Goal: Transaction & Acquisition: Book appointment/travel/reservation

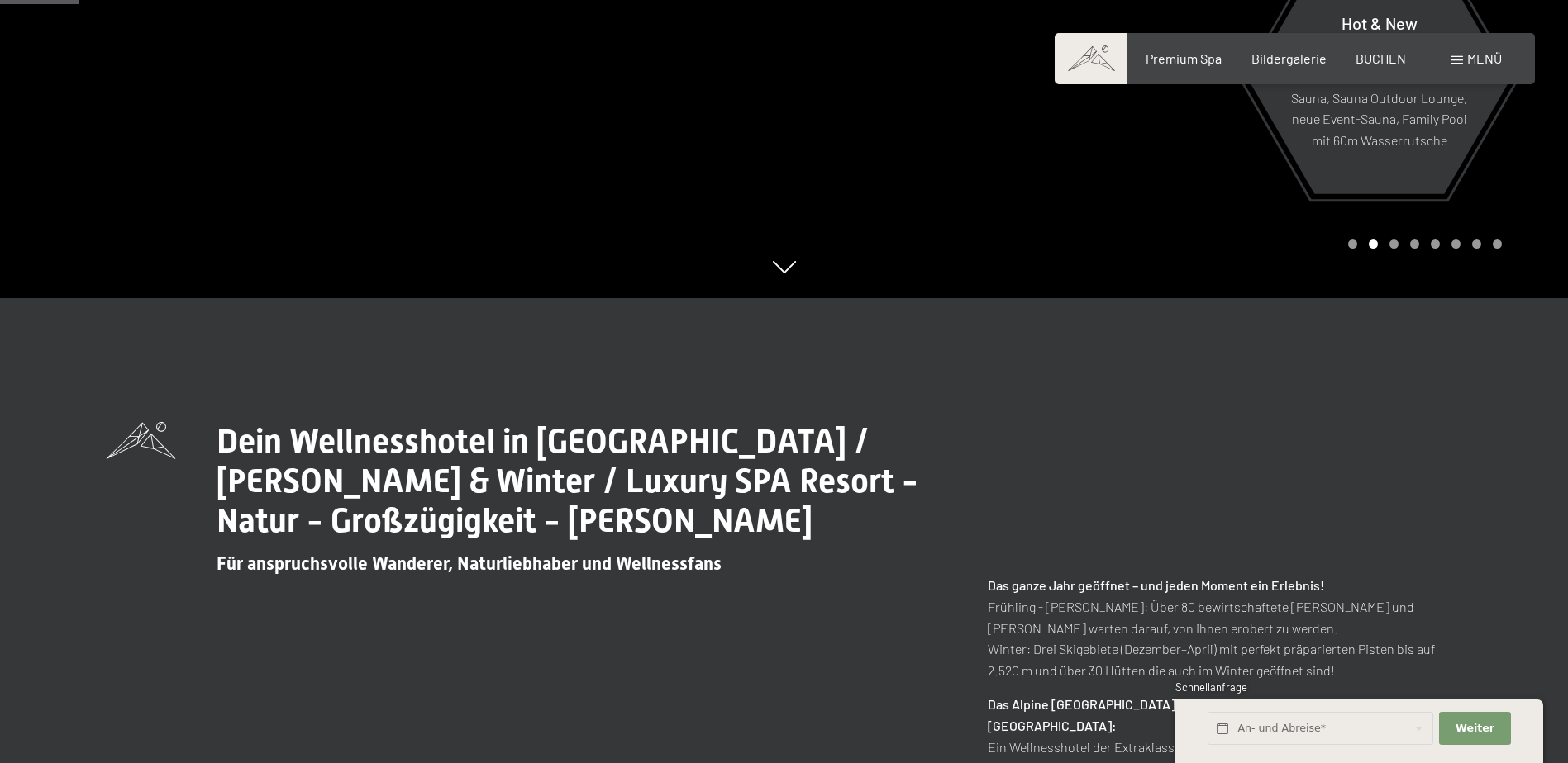
scroll to position [247, 0]
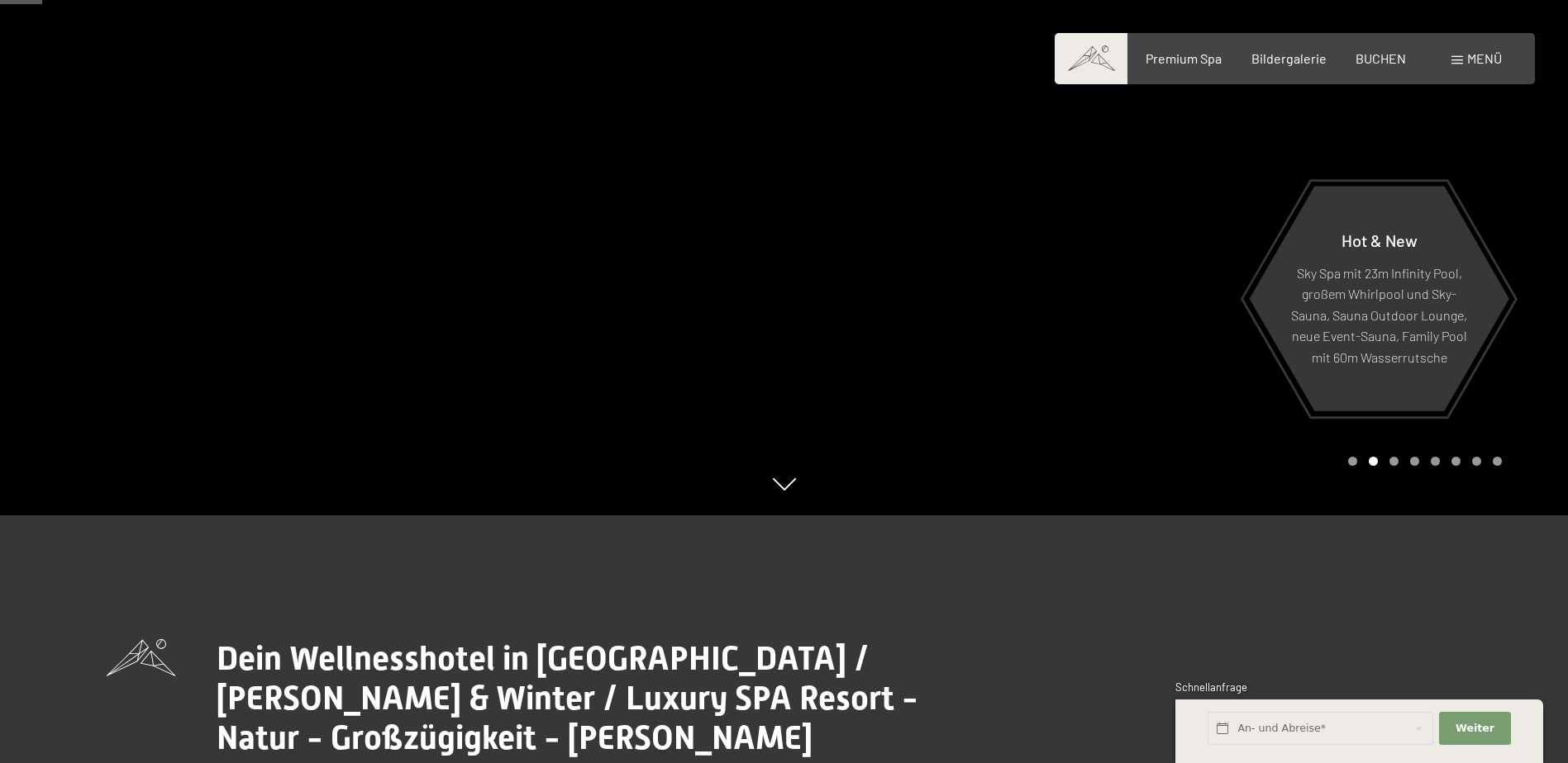
click at [1387, 49] on div "Buchen Anfragen Premium Spa Bildergalerie BUCHEN Menü DE IT EN Gutschein Bilder…" at bounding box center [1295, 58] width 414 height 18
click at [1385, 53] on span "BUCHEN" at bounding box center [1381, 56] width 50 height 16
click at [1368, 68] on div "Buchen Anfragen Premium Spa Bildergalerie BUCHEN Menü DE IT EN Gutschein Bilder…" at bounding box center [1295, 58] width 414 height 18
click at [1376, 56] on span "BUCHEN" at bounding box center [1381, 56] width 50 height 16
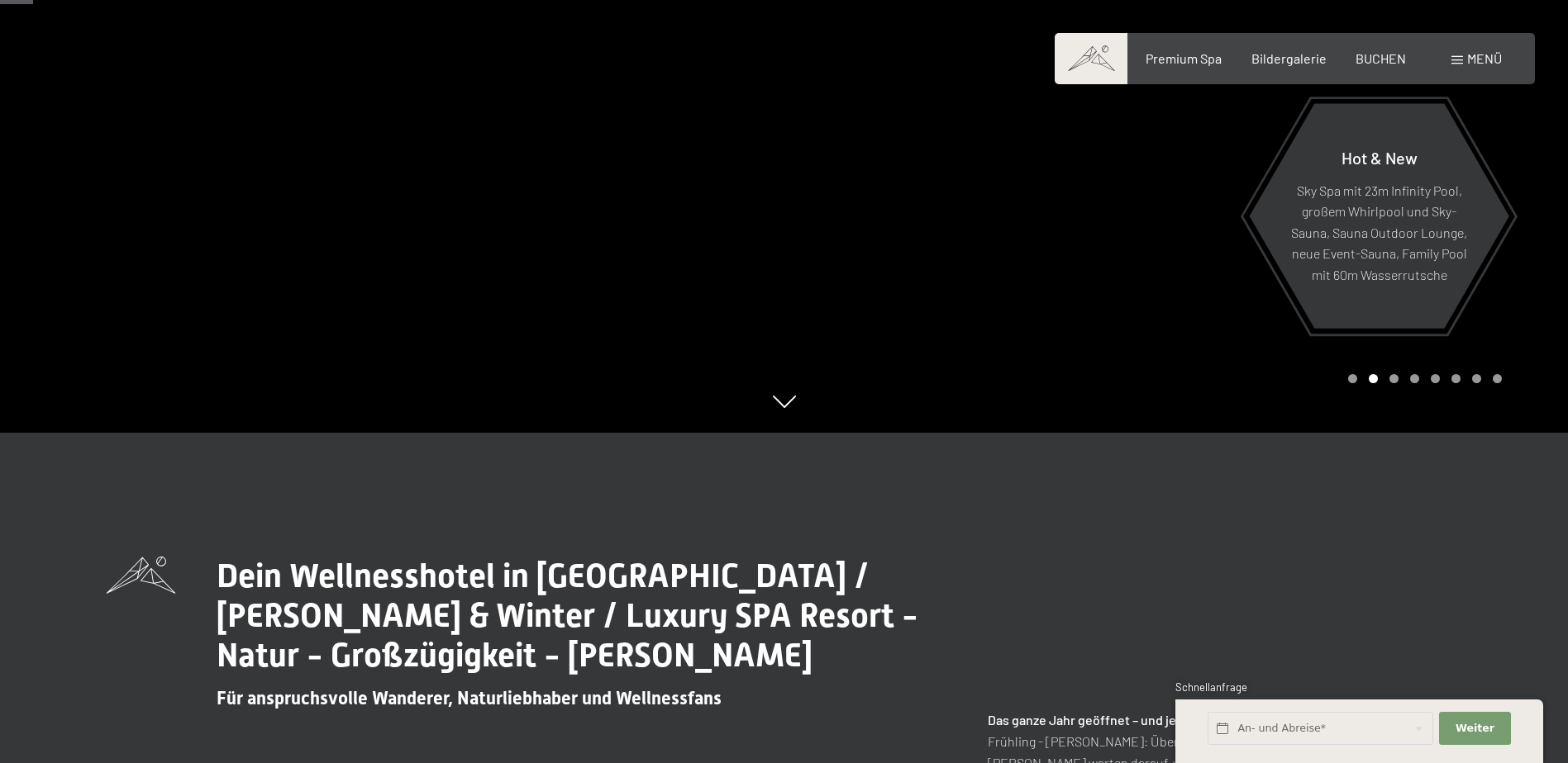
scroll to position [0, 0]
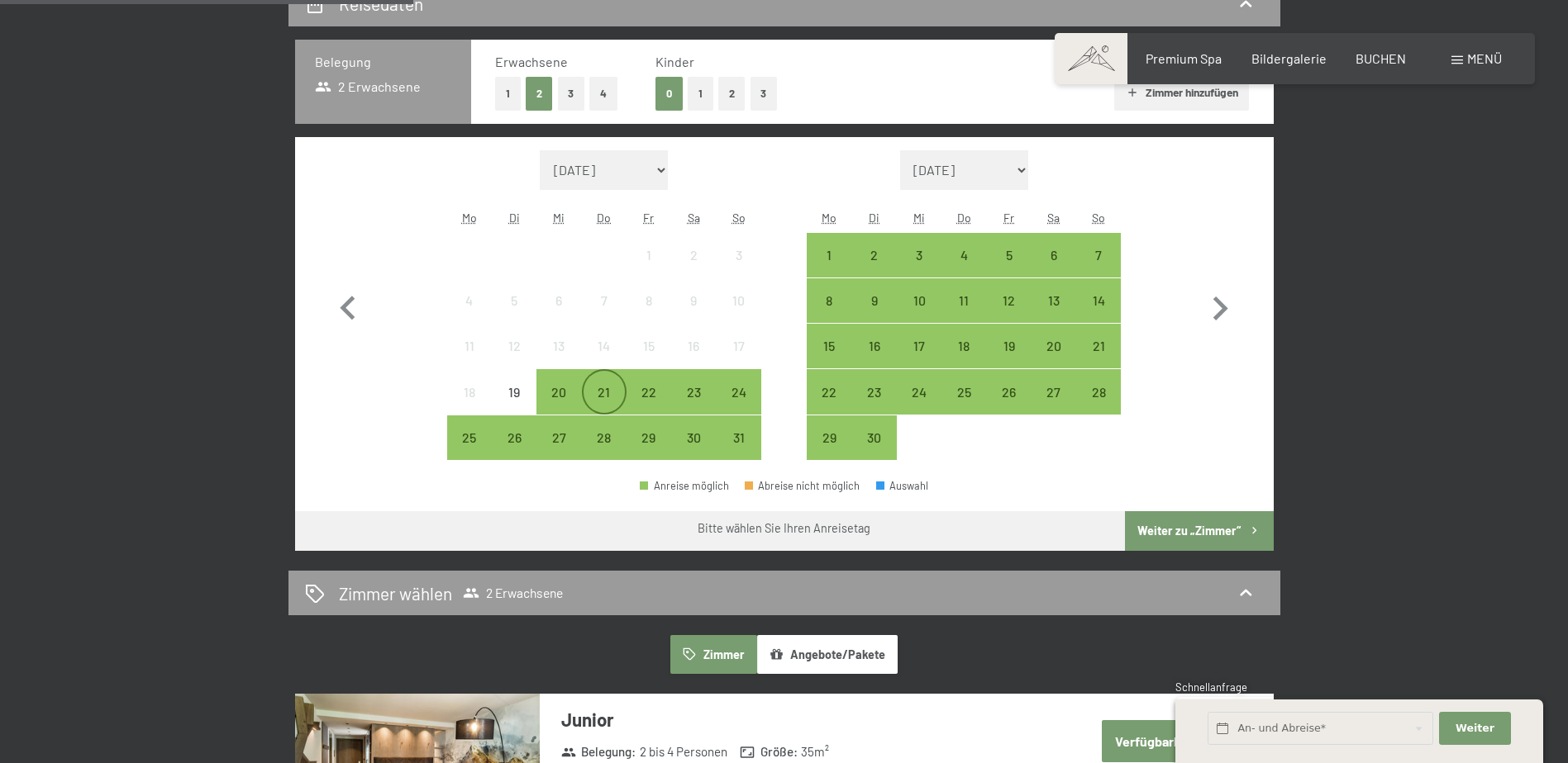
click at [601, 399] on div "21" at bounding box center [605, 406] width 41 height 41
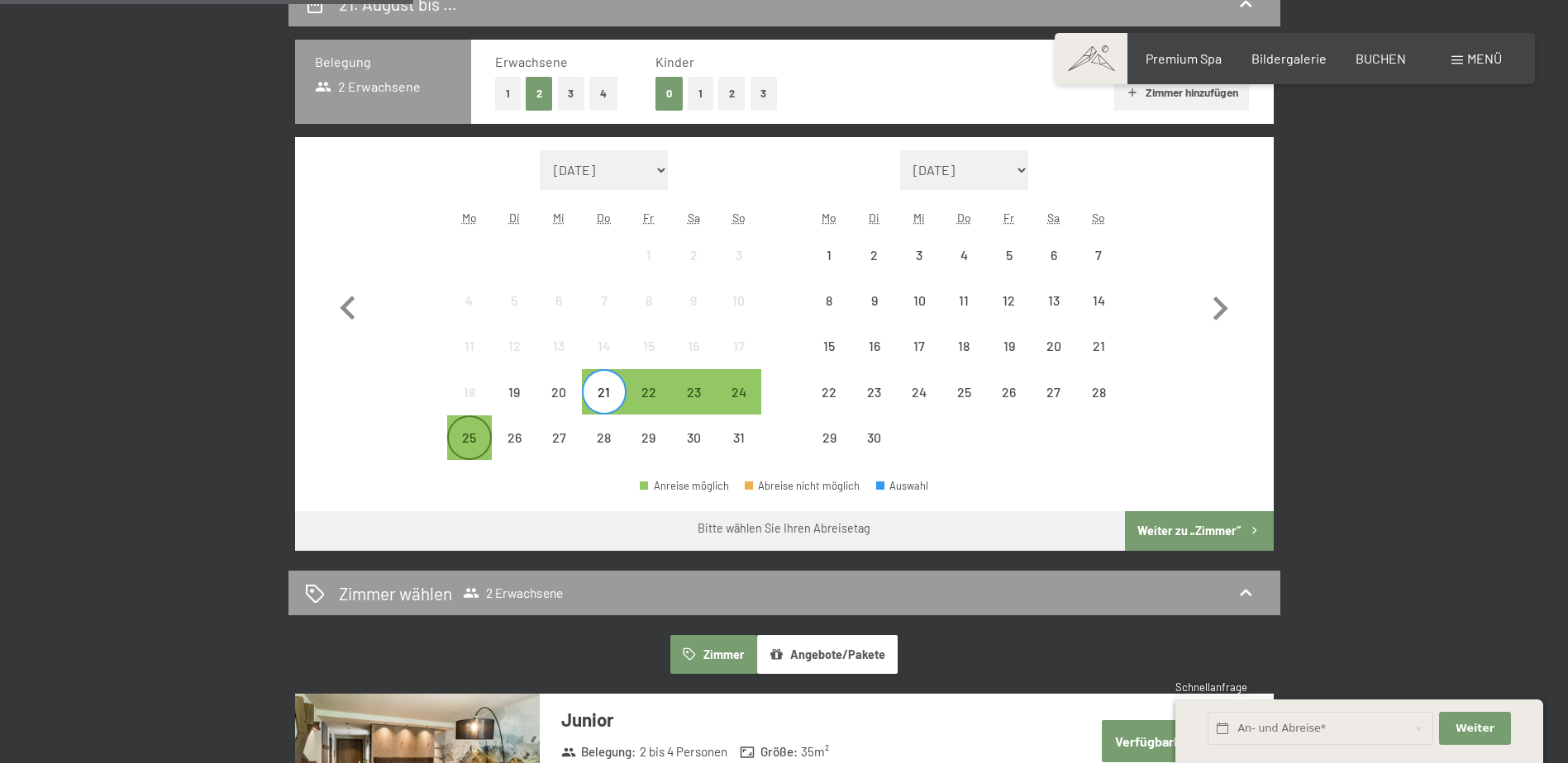
click at [467, 442] on div "25" at bounding box center [469, 452] width 41 height 41
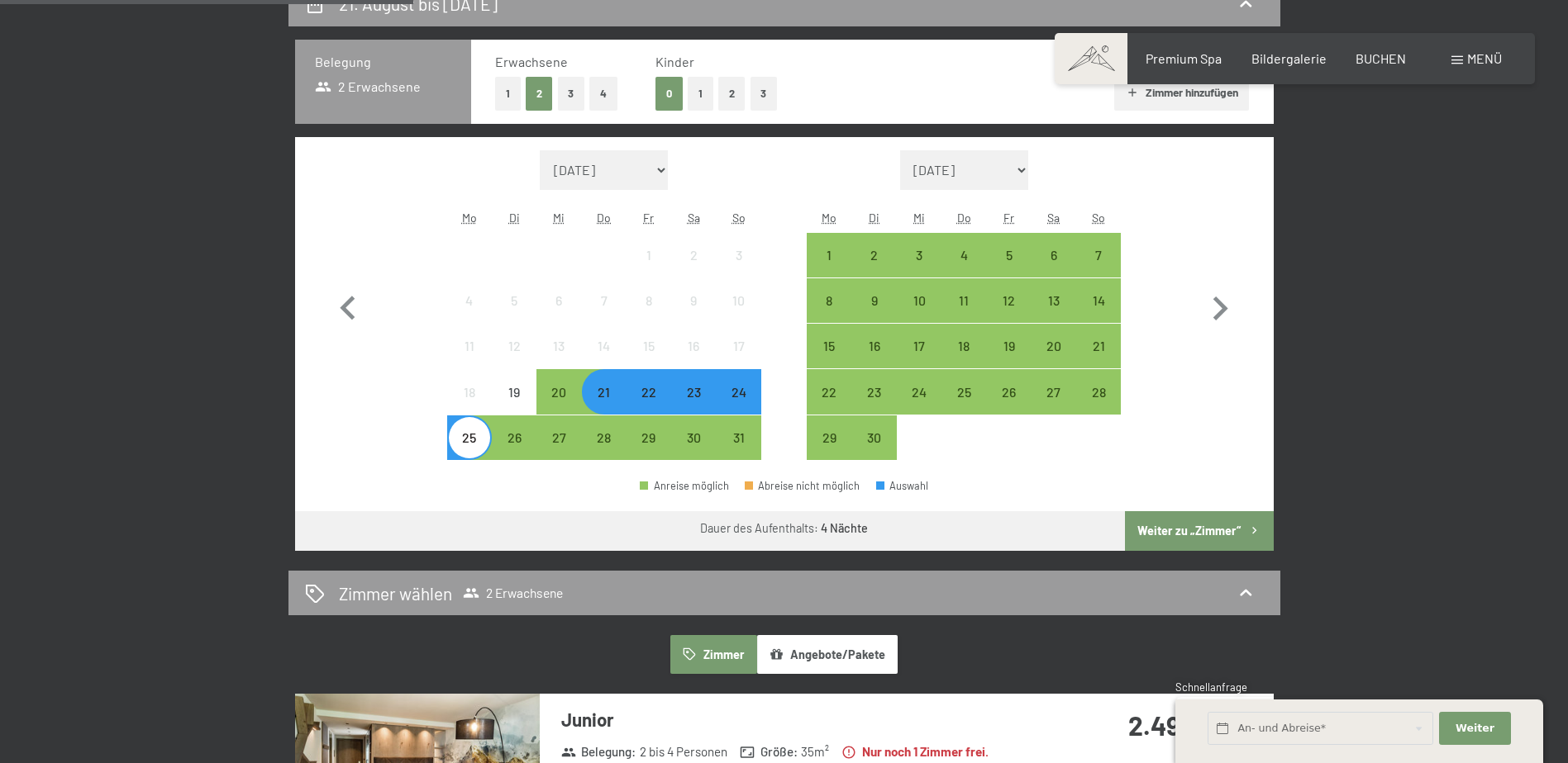
click at [1170, 528] on button "Weiter zu „Zimmer“" at bounding box center [1199, 531] width 148 height 39
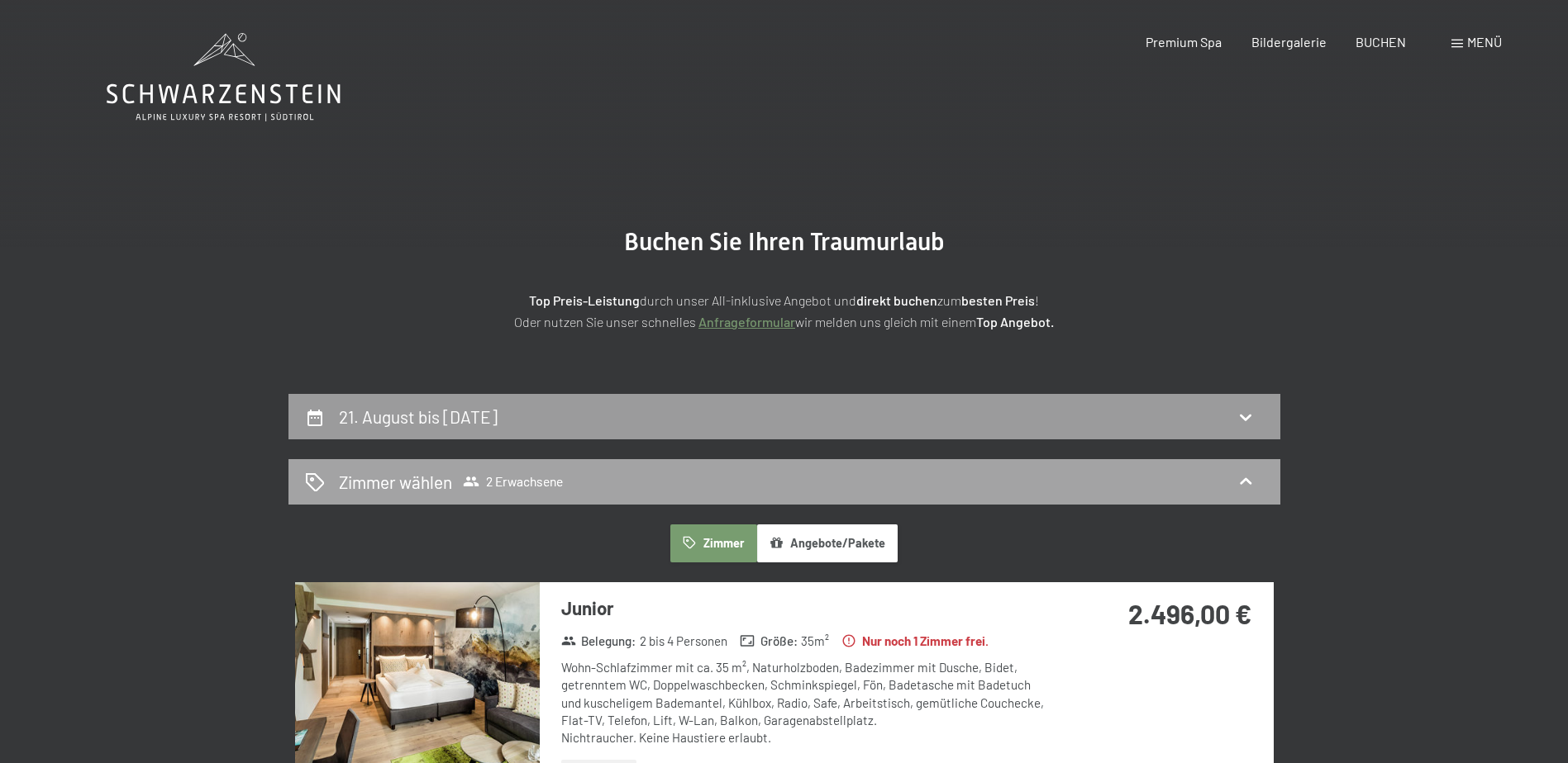
click at [533, 478] on span "2 Erwachsene" at bounding box center [512, 481] width 100 height 17
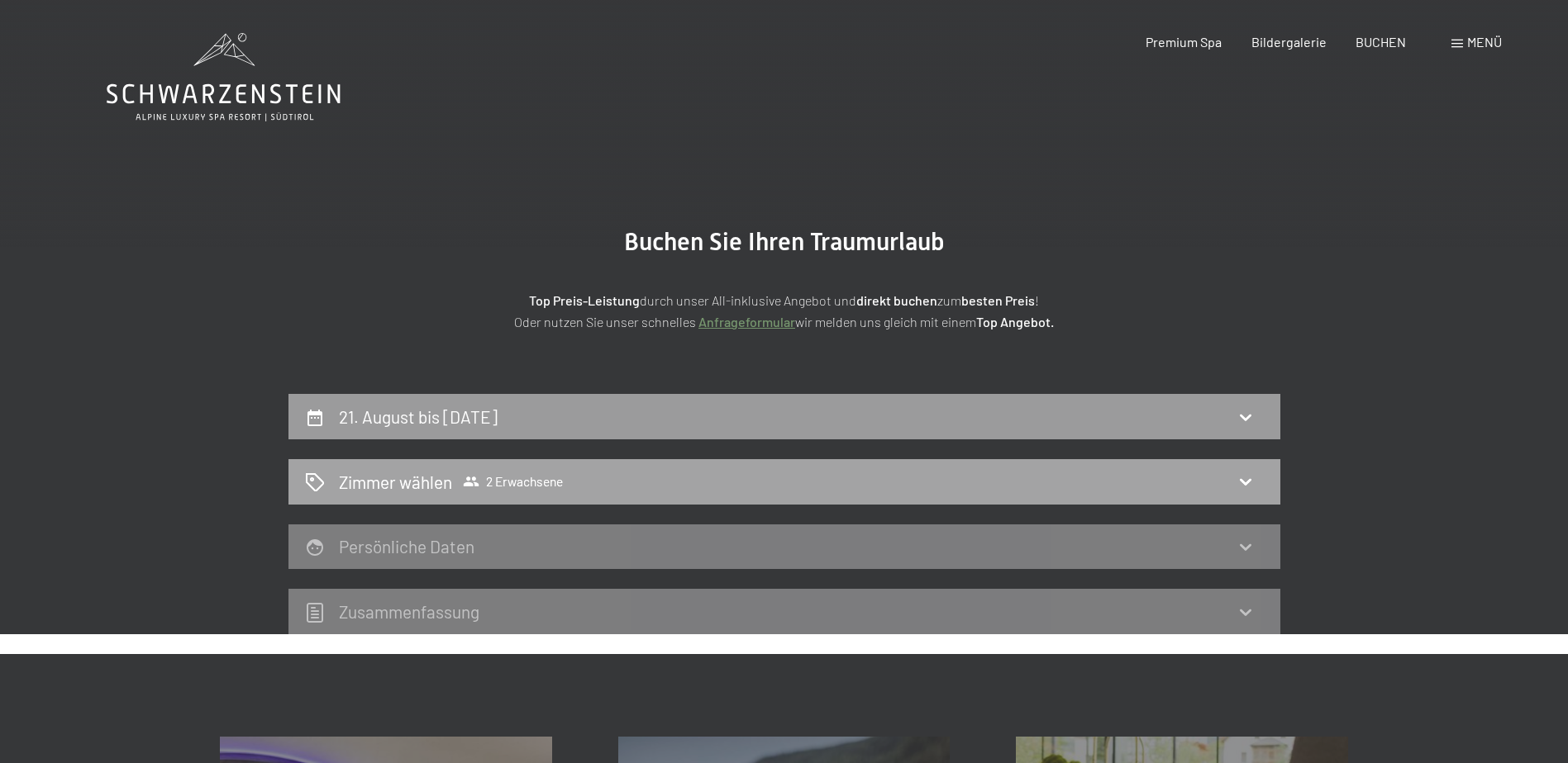
click at [538, 489] on span "2 Erwachsene" at bounding box center [512, 481] width 100 height 17
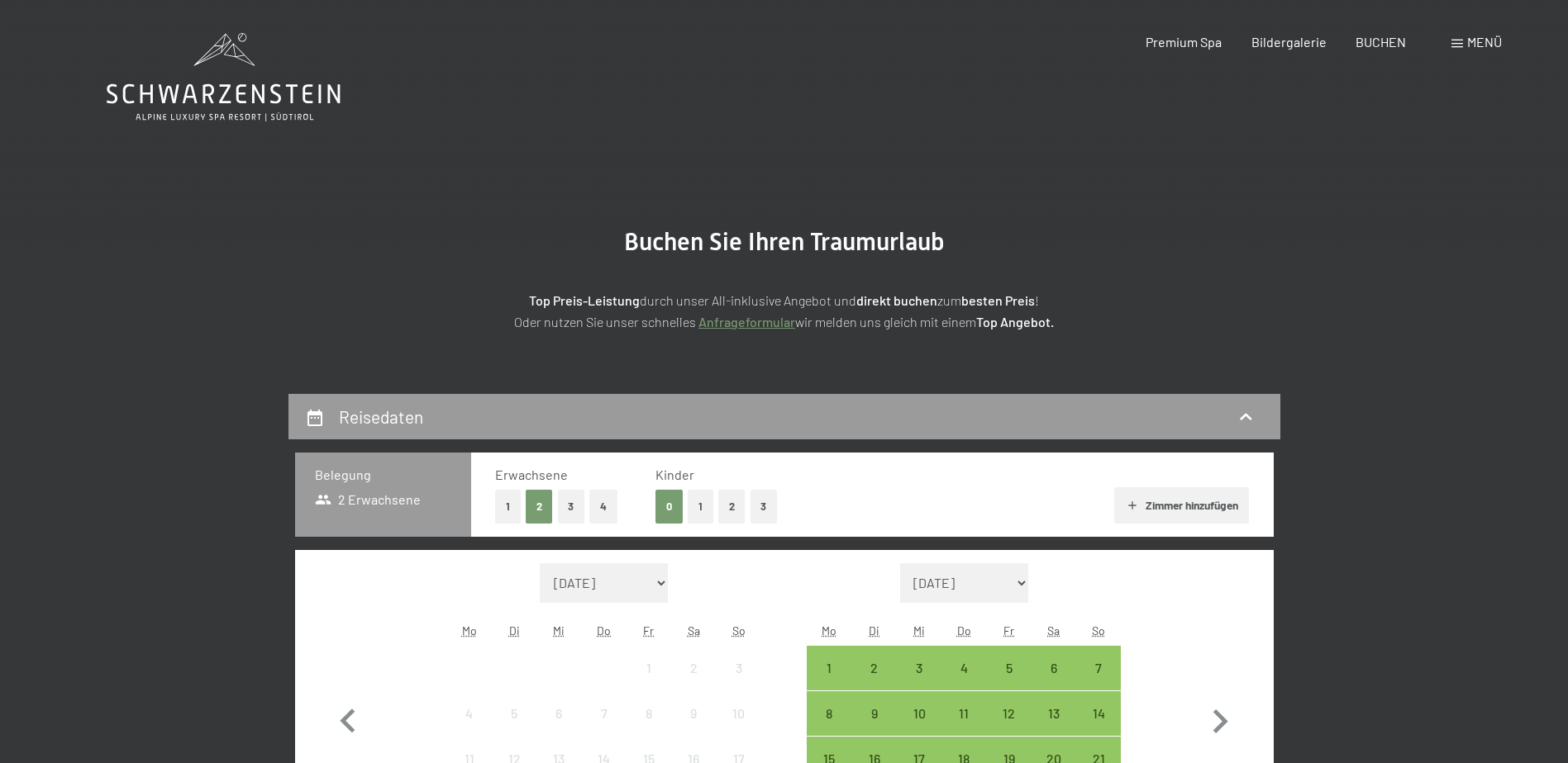
click at [708, 505] on button "1" at bounding box center [700, 507] width 26 height 34
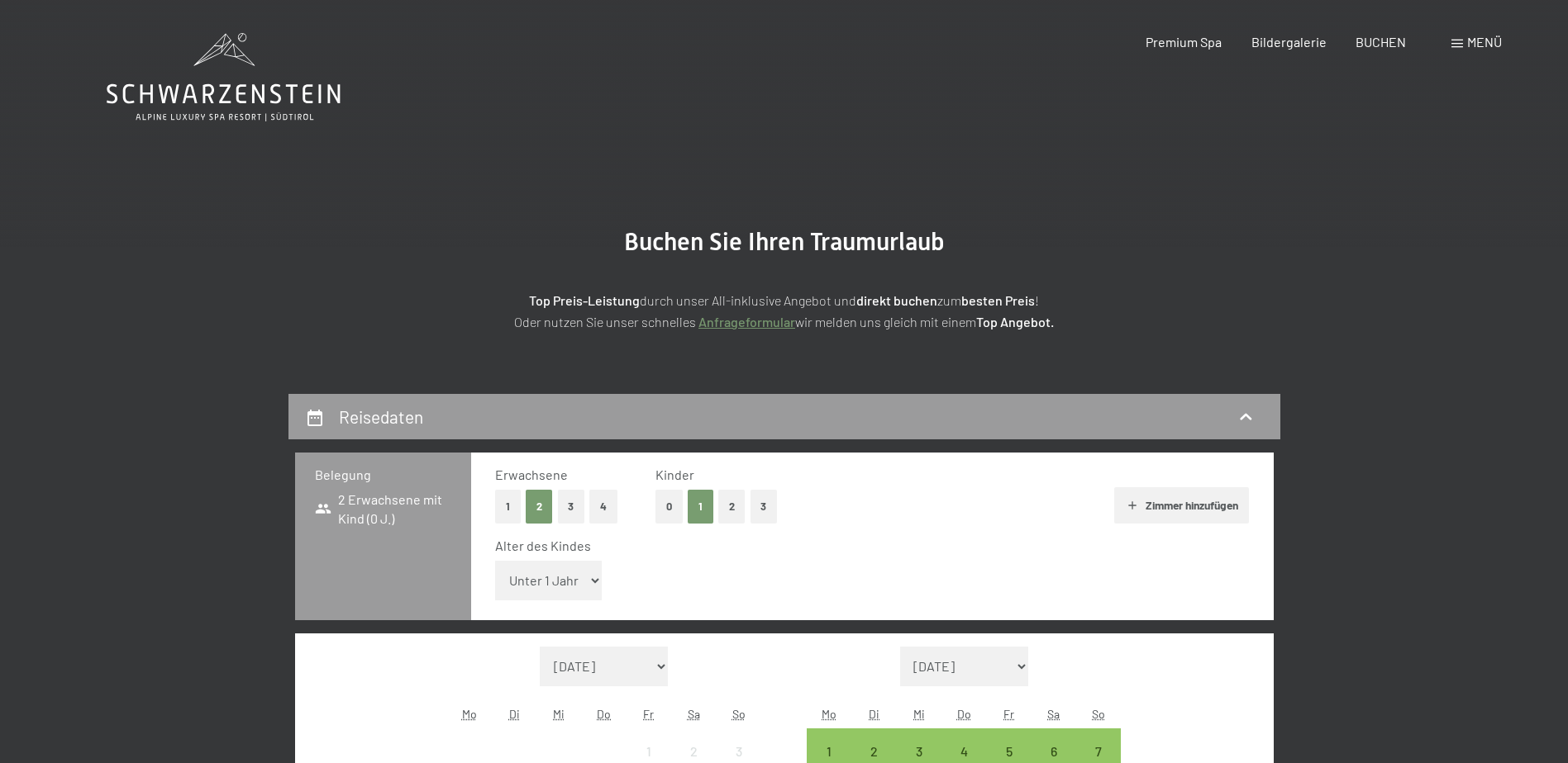
click at [566, 585] on select "Unter 1 Jahr 1 Jahr 2 Jahre 3 Jahre 4 Jahre 5 Jahre 6 Jahre 7 Jahre 8 Jahre 9 J…" at bounding box center [548, 581] width 107 height 39
select select "5"
click at [495, 561] on select "Unter 1 Jahr 1 Jahr 2 Jahre 3 Jahre 4 Jahre 5 Jahre 6 Jahre 7 Jahre 8 Jahre 9 J…" at bounding box center [548, 581] width 107 height 39
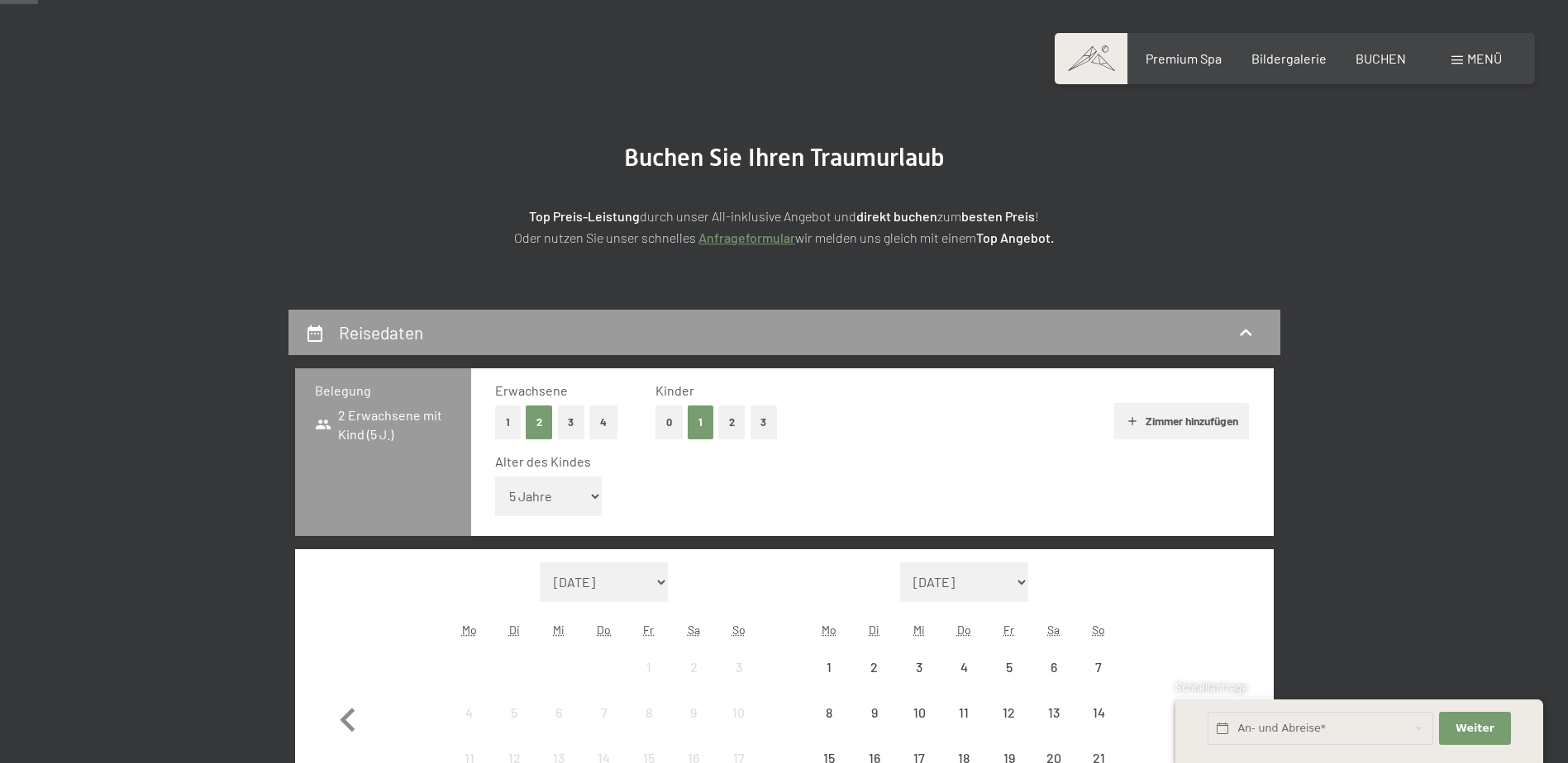
scroll to position [247, 0]
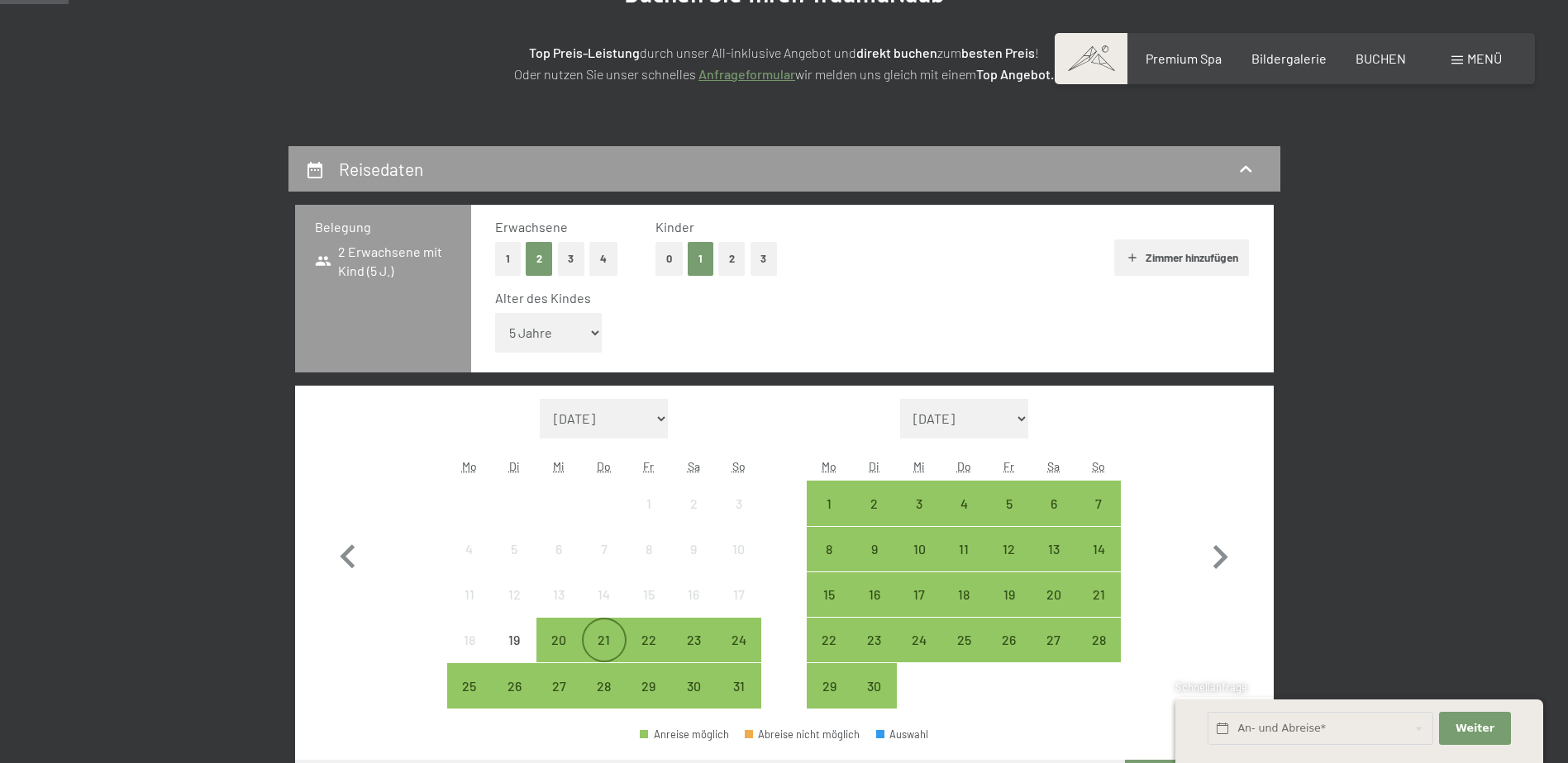
click at [610, 641] on div "21" at bounding box center [605, 655] width 41 height 41
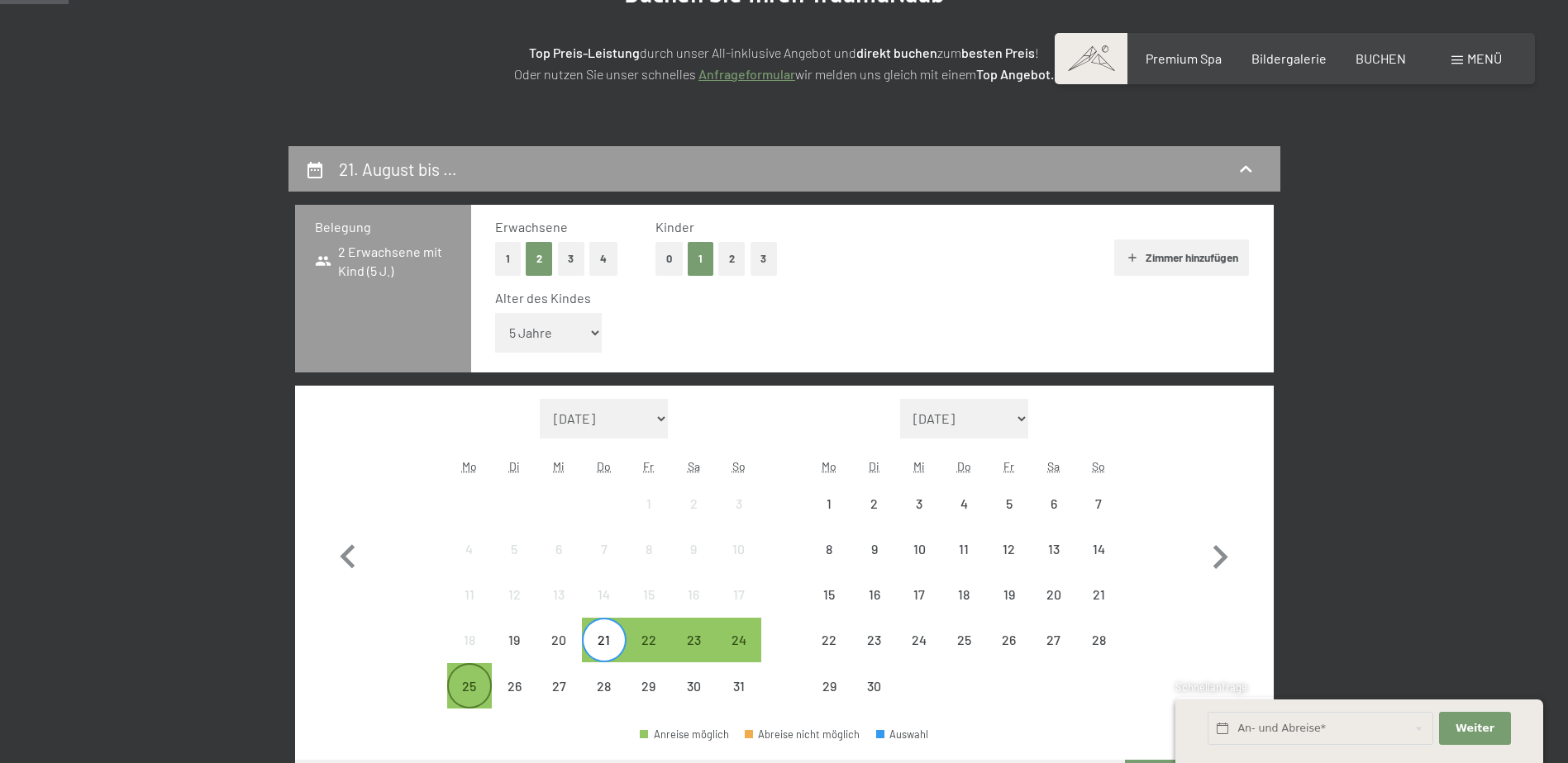
click at [472, 681] on div "25" at bounding box center [469, 701] width 41 height 41
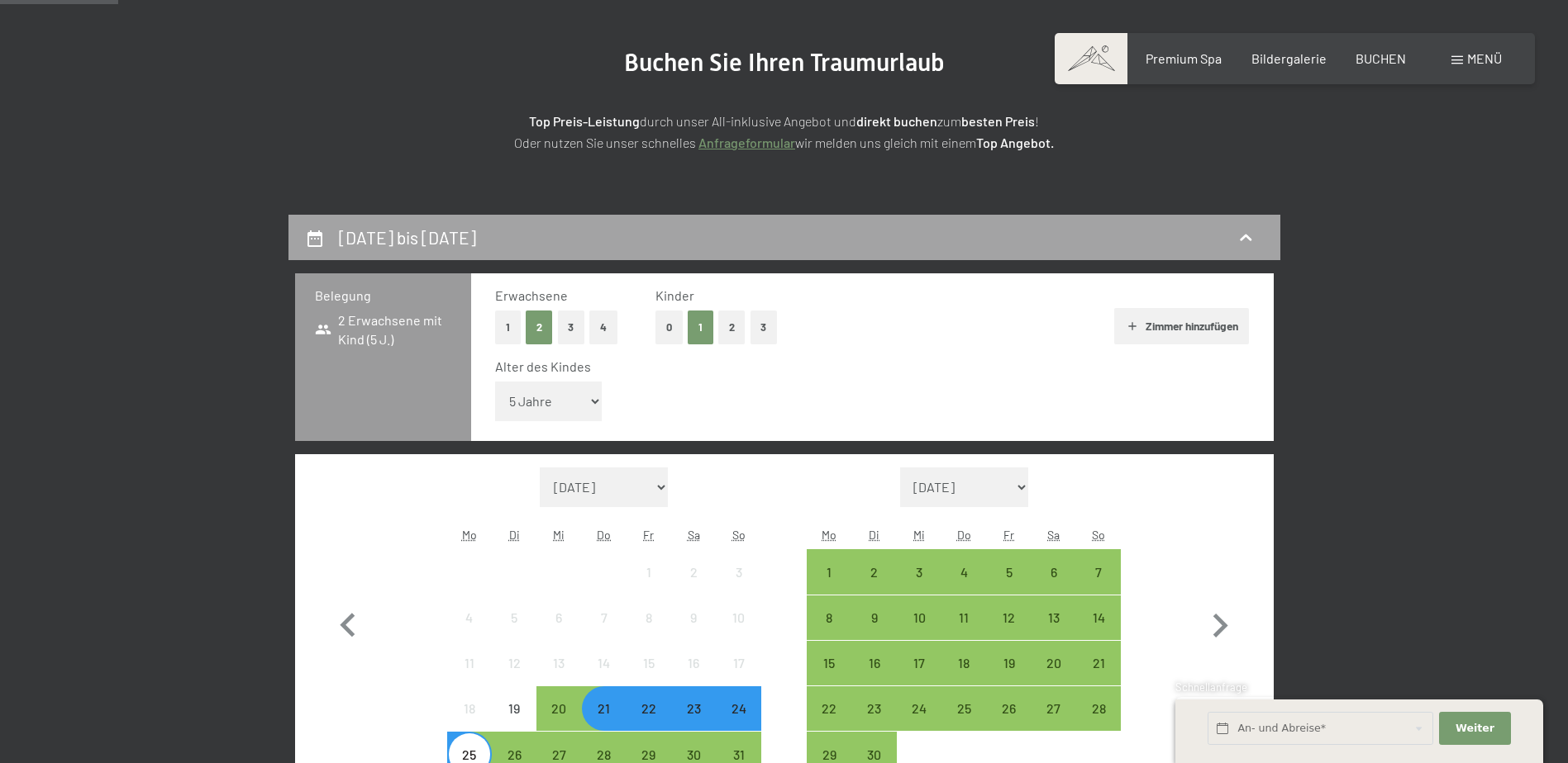
scroll to position [166, 0]
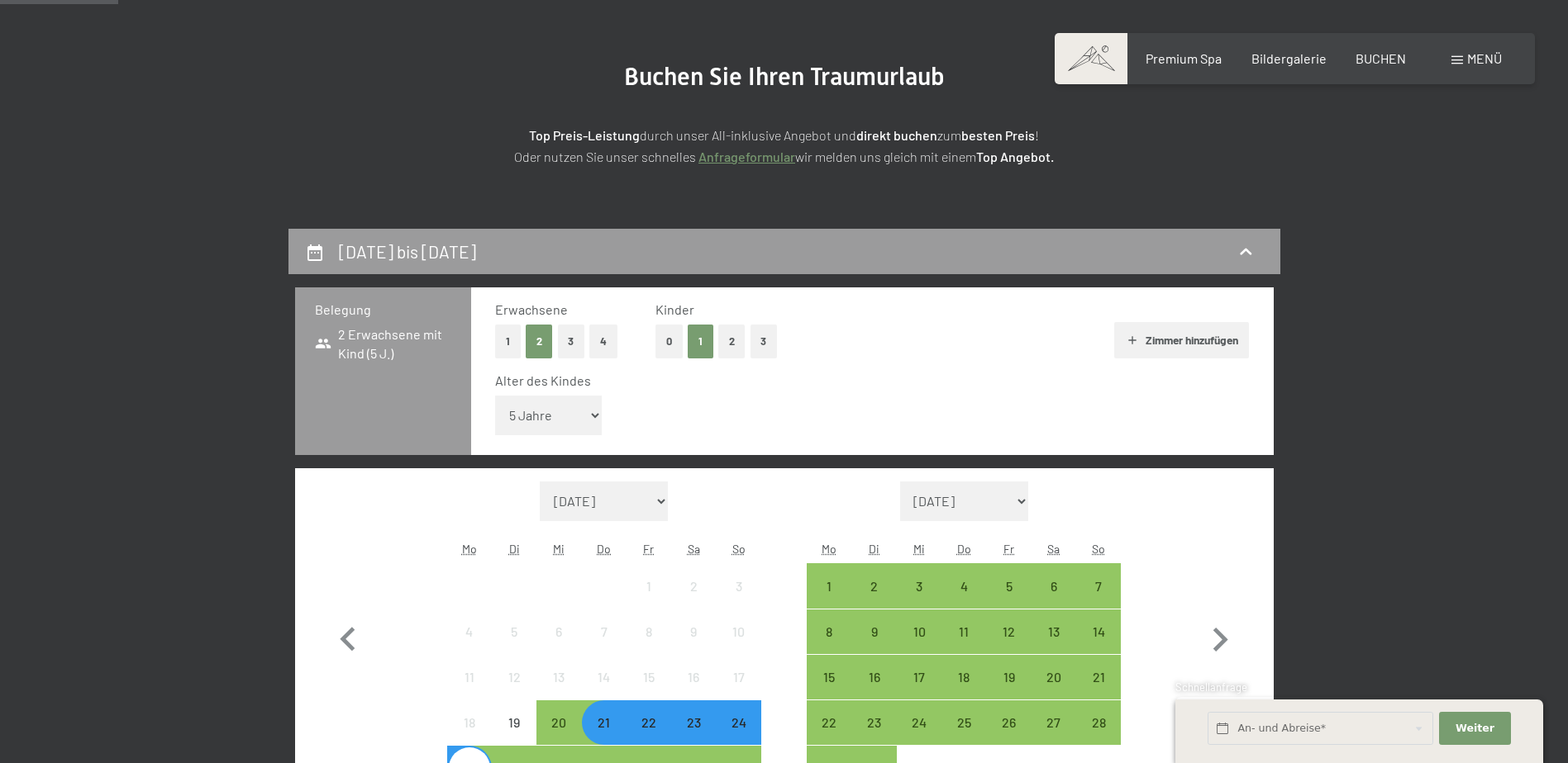
click at [668, 335] on button "0" at bounding box center [670, 341] width 28 height 34
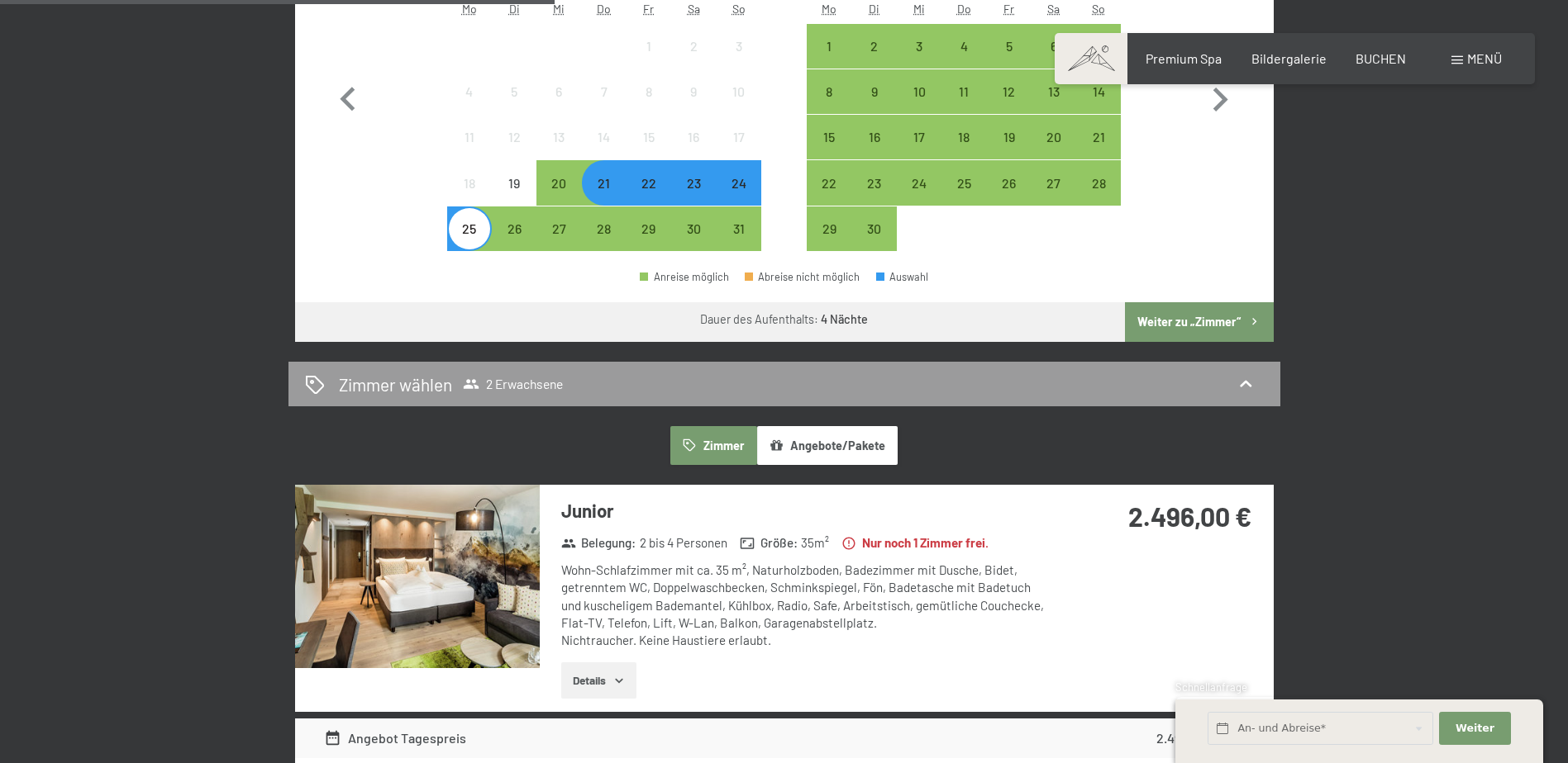
scroll to position [743, 0]
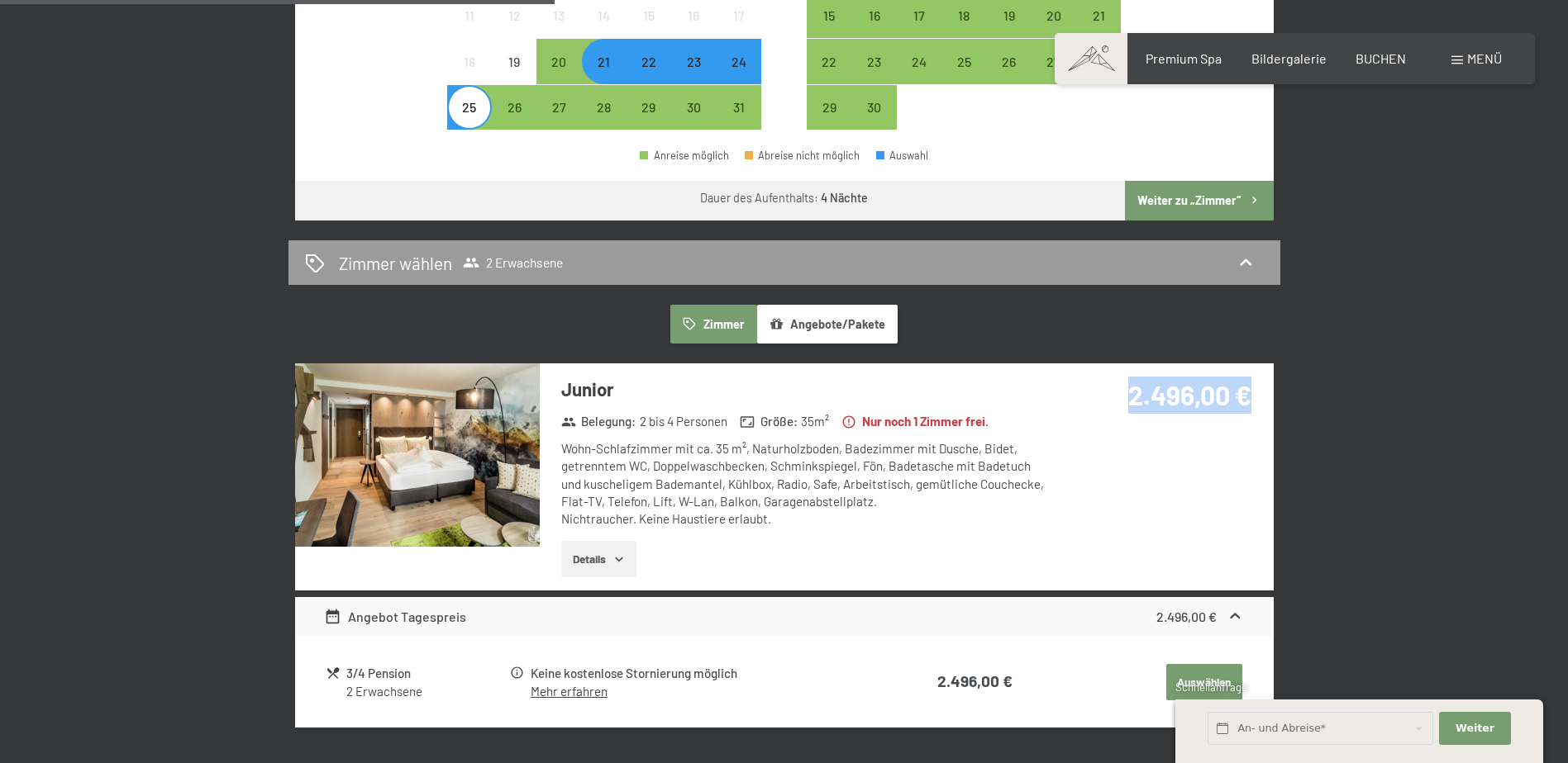
drag, startPoint x: 1126, startPoint y: 400, endPoint x: 1256, endPoint y: 407, distance: 130.2
click at [1256, 407] on div "2.496,00 €" at bounding box center [1163, 415] width 220 height 104
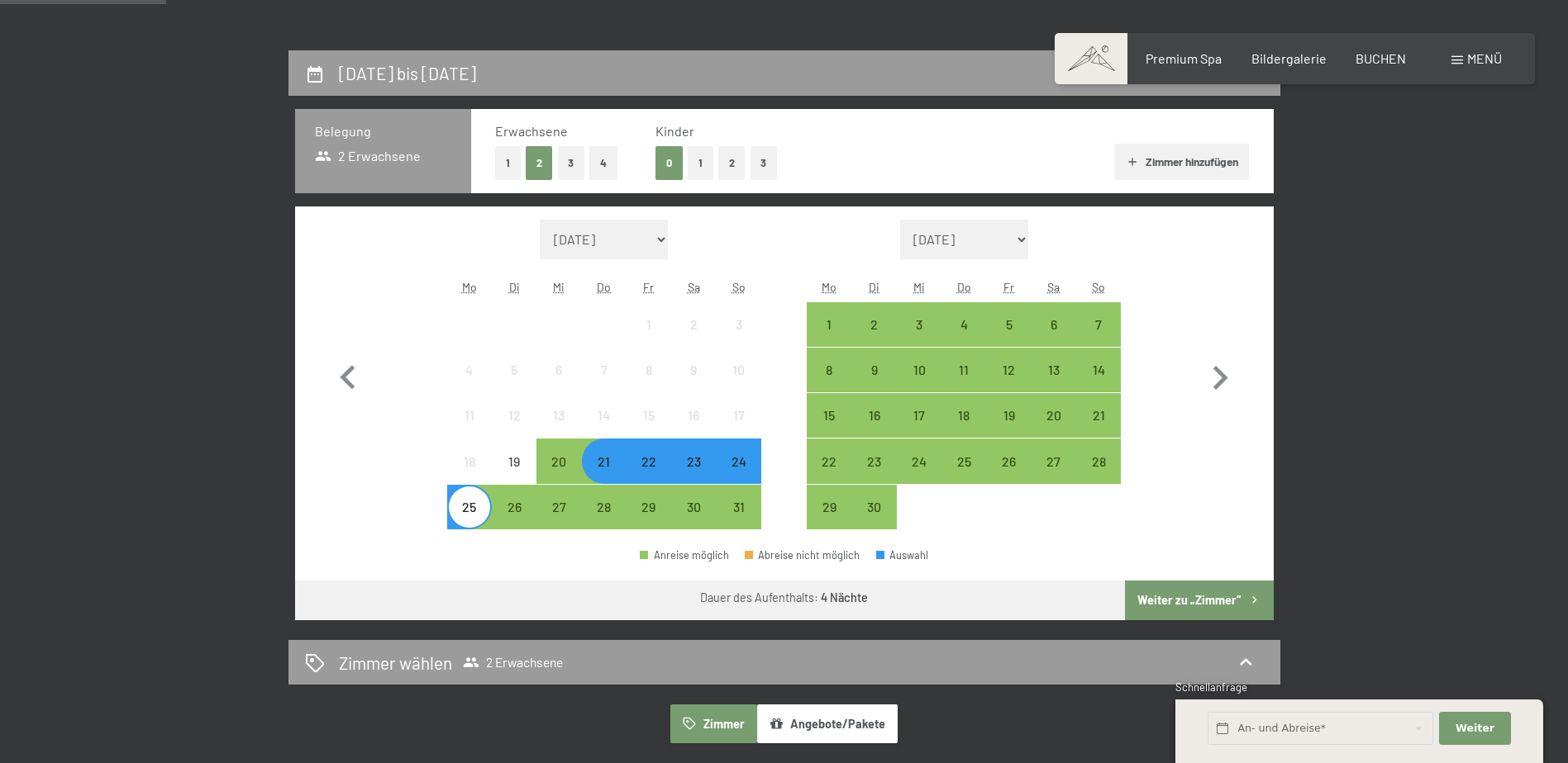
scroll to position [166, 0]
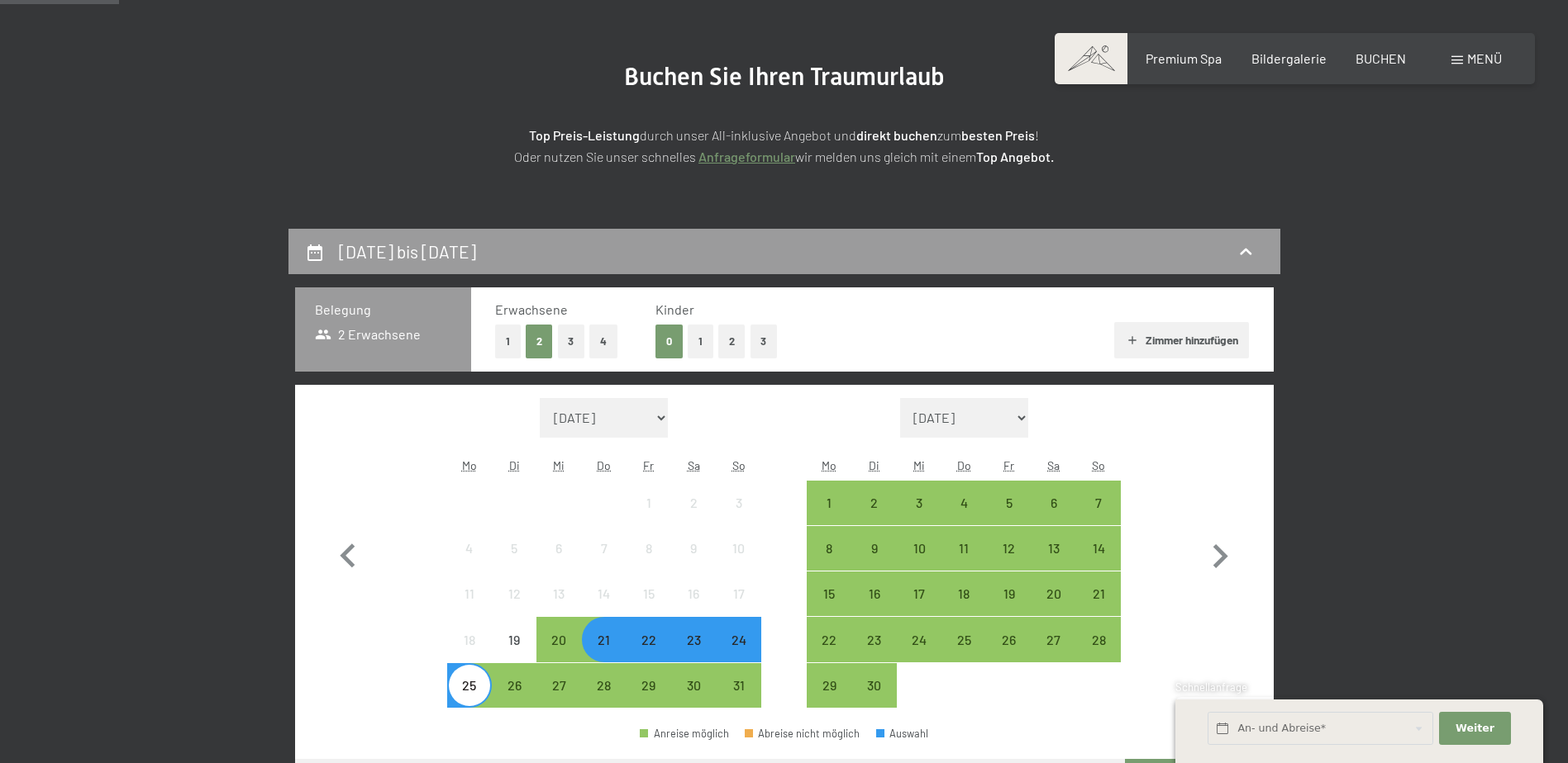
click at [608, 652] on div "21" at bounding box center [605, 655] width 41 height 41
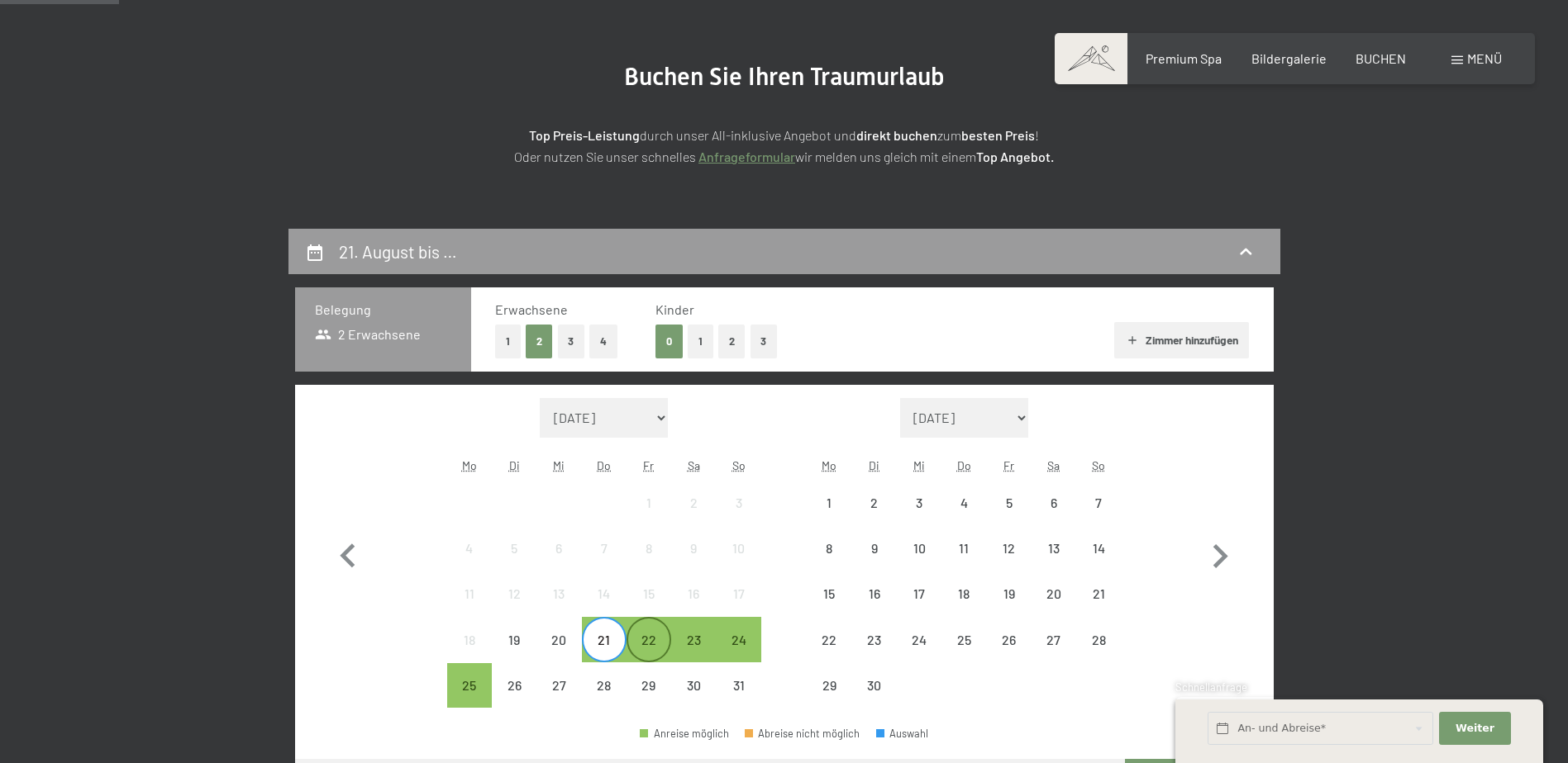
click at [651, 652] on div "22" at bounding box center [649, 655] width 41 height 41
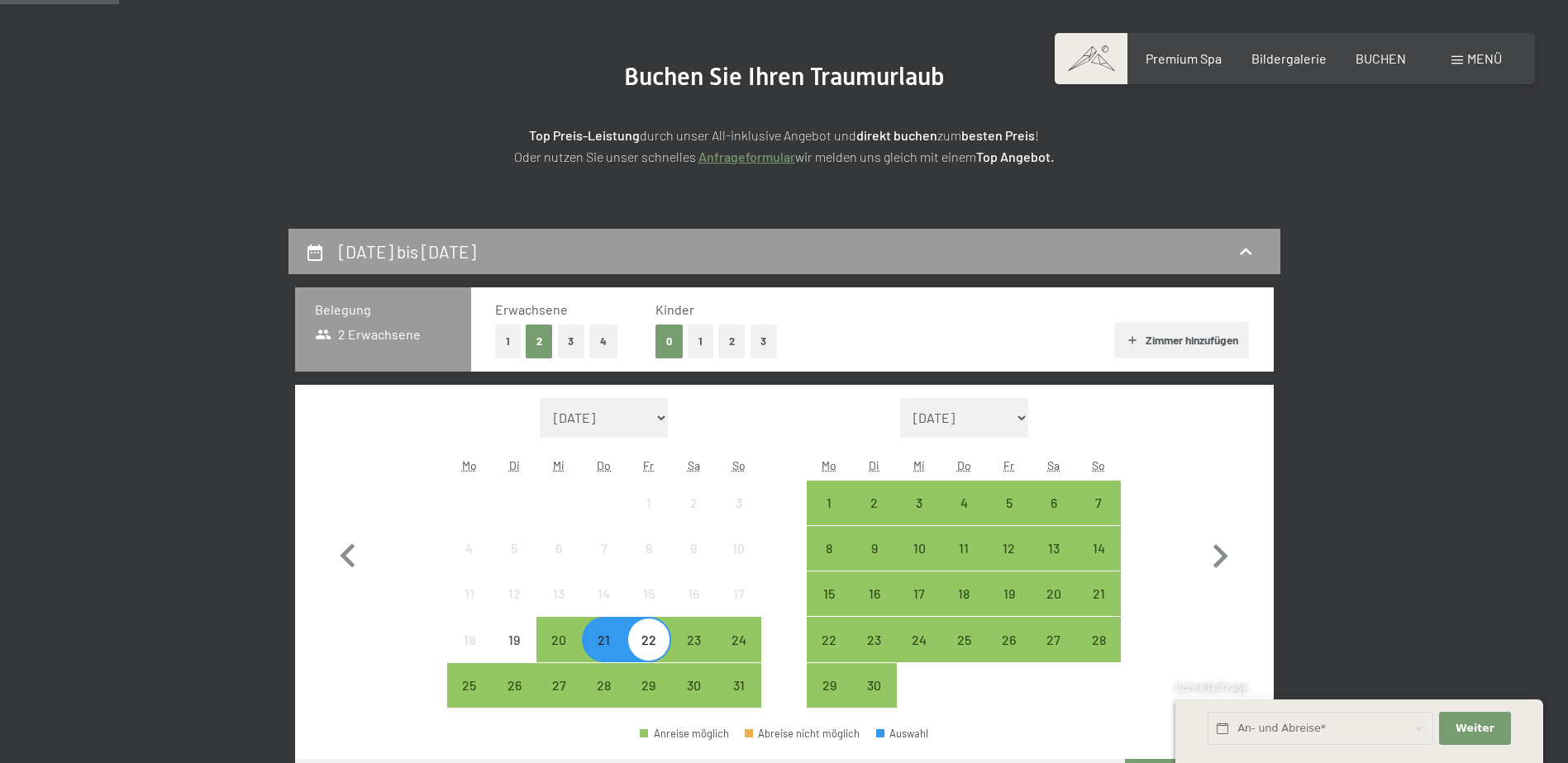
click at [649, 646] on div "22" at bounding box center [649, 655] width 41 height 41
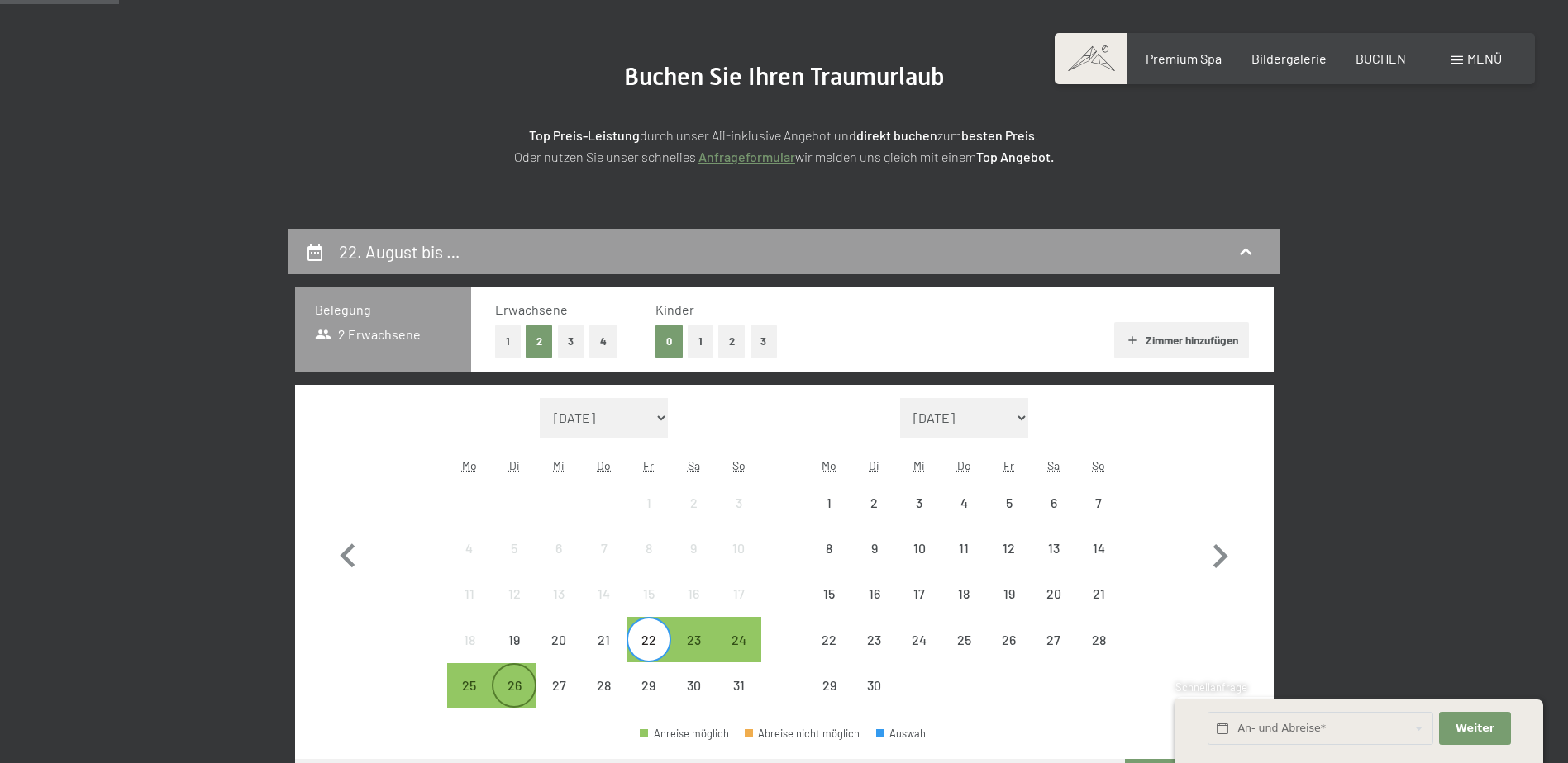
click at [514, 682] on div "26" at bounding box center [514, 700] width 41 height 41
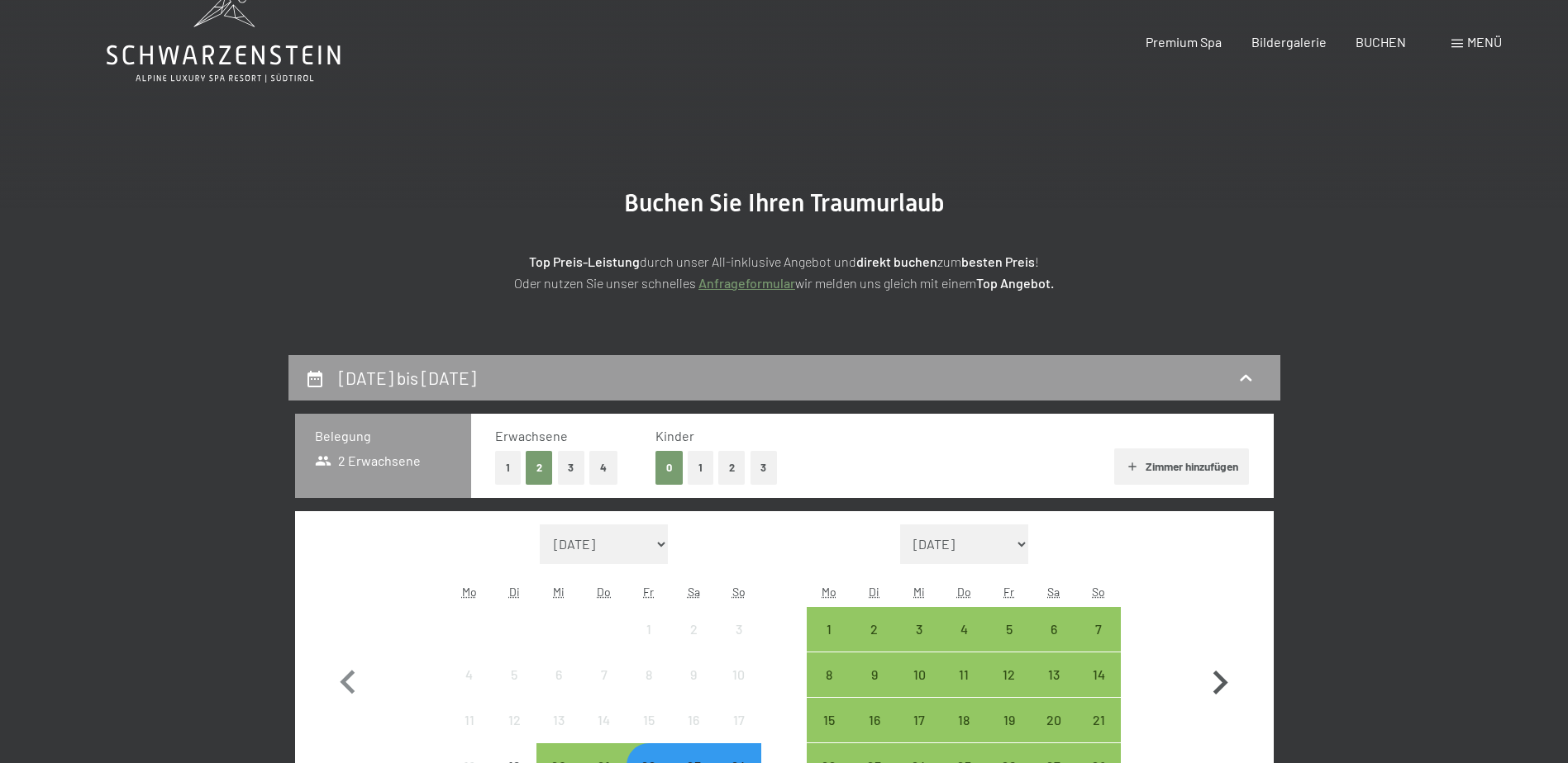
scroll to position [0, 0]
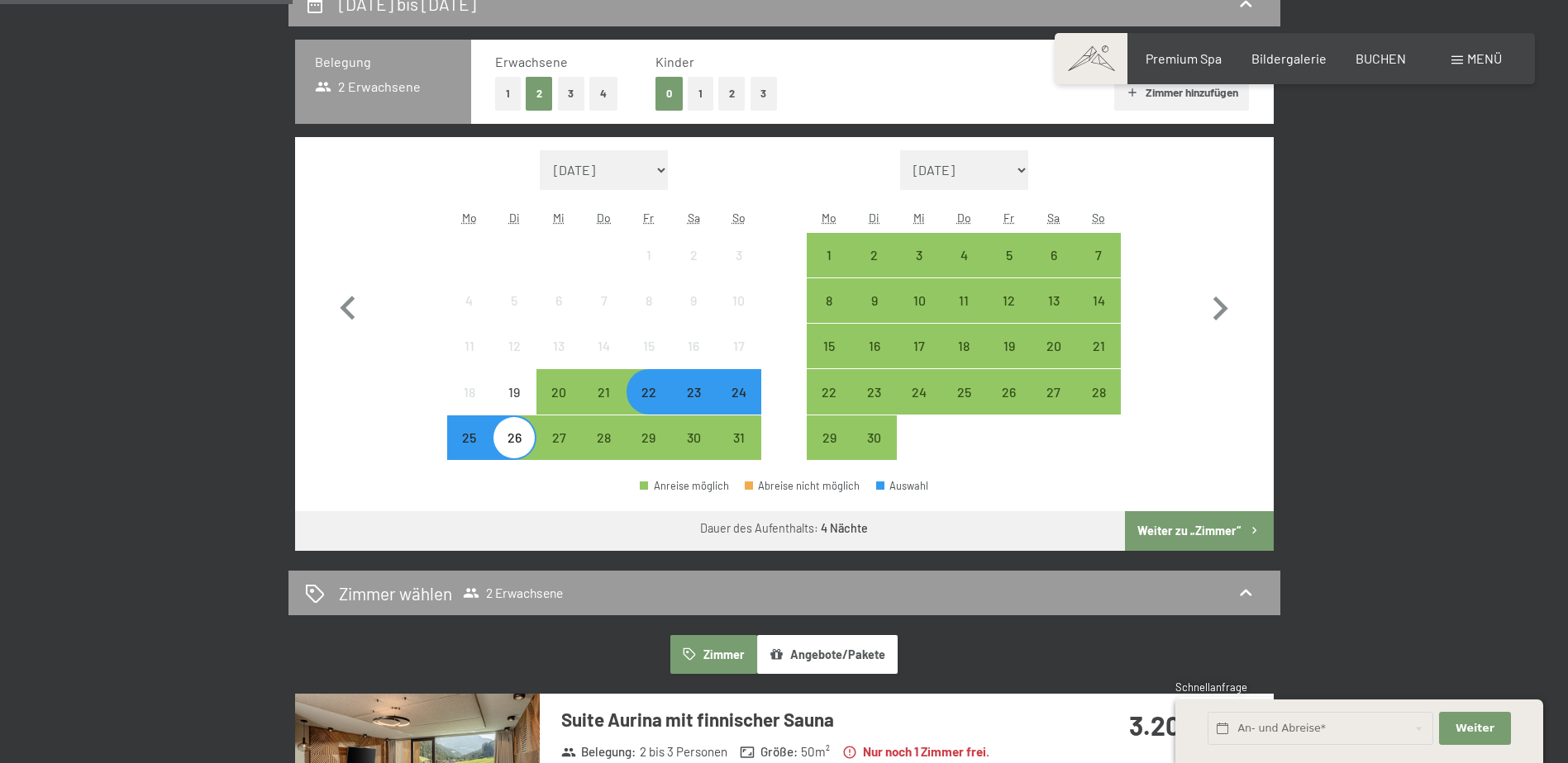
click at [1182, 533] on button "Weiter zu „Zimmer“" at bounding box center [1199, 531] width 148 height 39
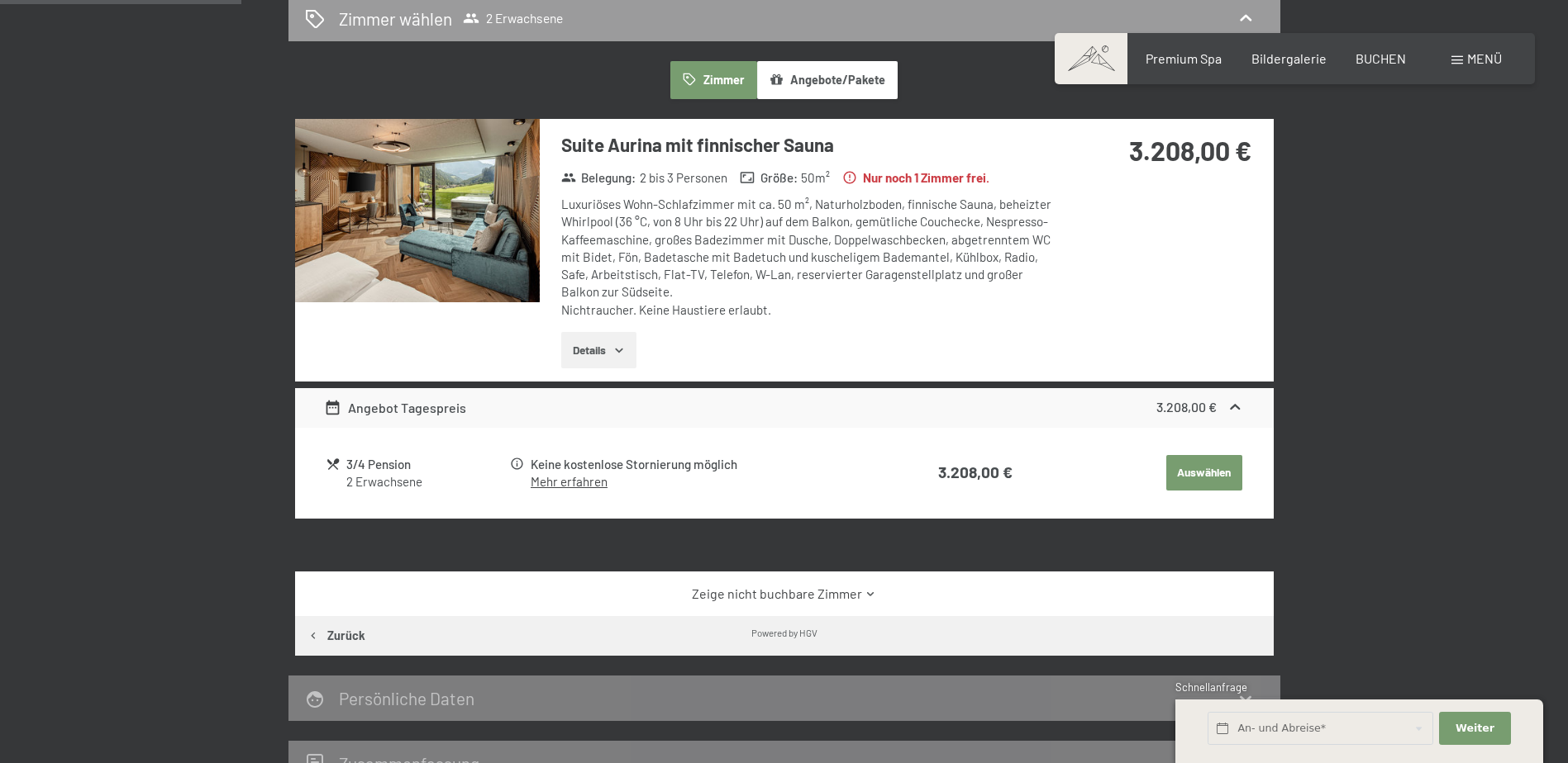
scroll to position [199, 0]
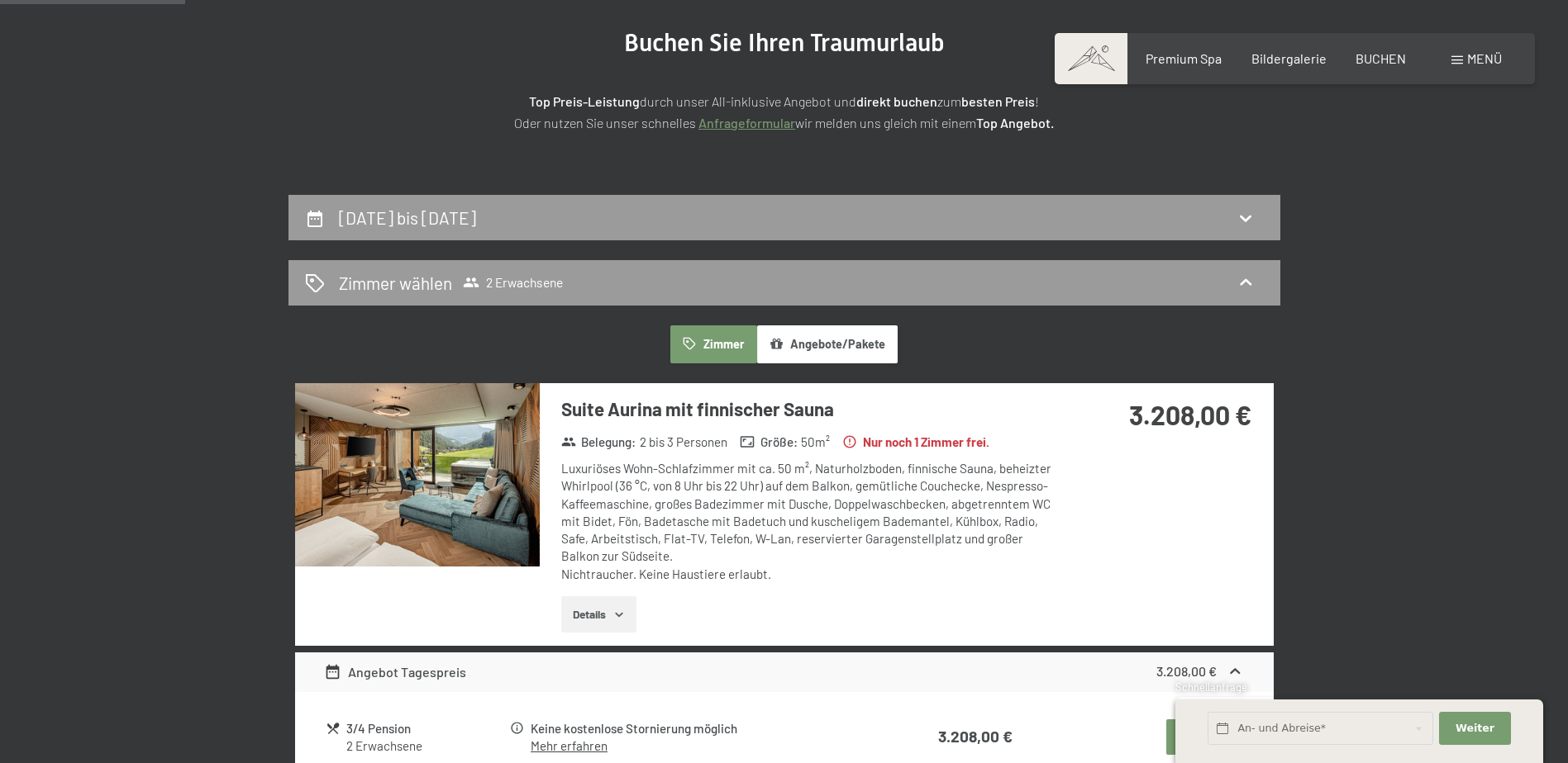
click at [867, 442] on strong "Nur noch 1 Zimmer frei." at bounding box center [915, 443] width 147 height 18
drag, startPoint x: 1130, startPoint y: 418, endPoint x: 1279, endPoint y: 429, distance: 149.4
click at [1279, 429] on div "Zimmer Angebote/Pakete Suite Aurina mit finnischer Sauna Belegung : 2 bis 3 Per…" at bounding box center [785, 622] width 992 height 594
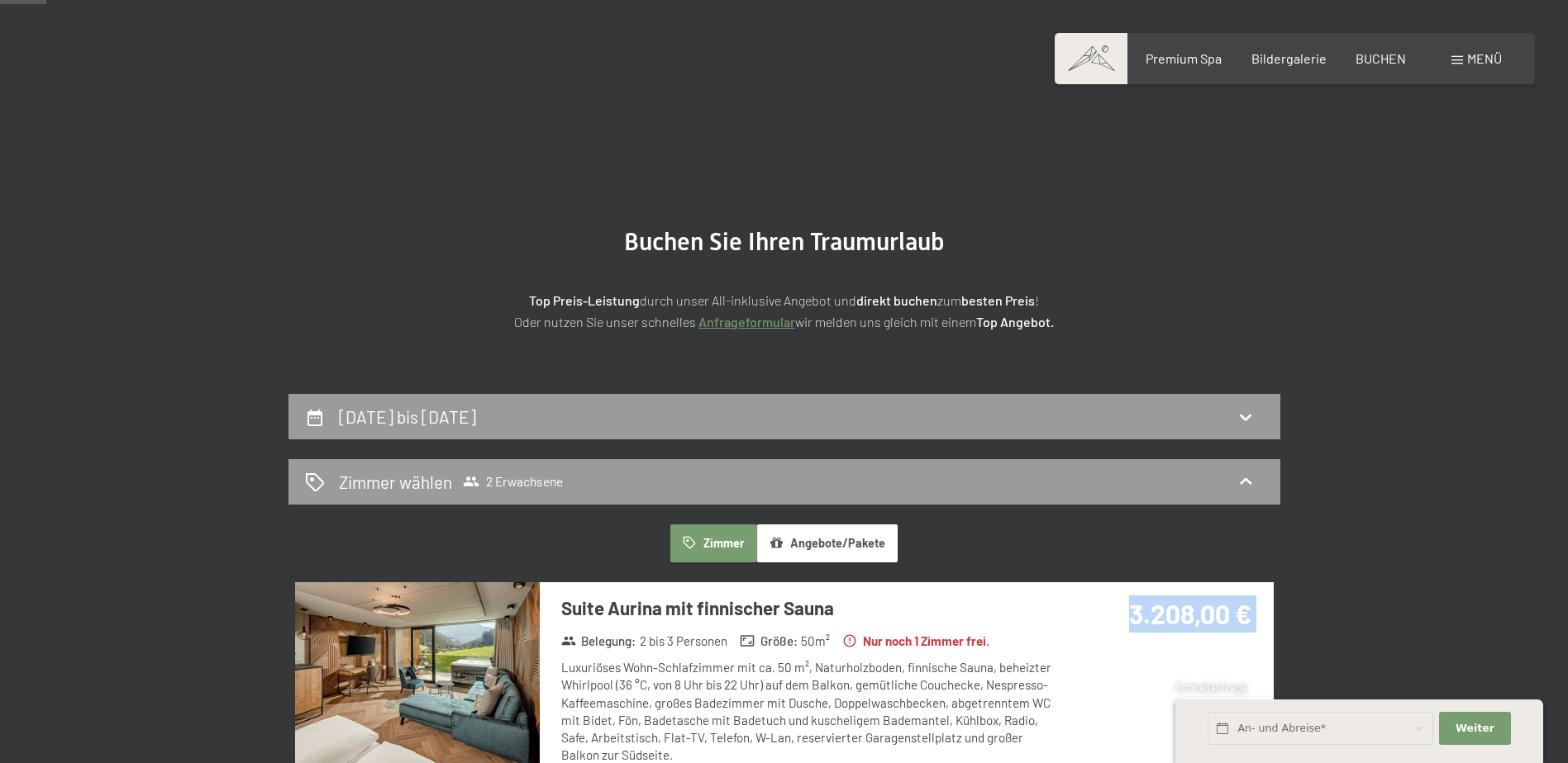
scroll to position [413, 0]
